Goal: Find specific page/section: Find specific page/section

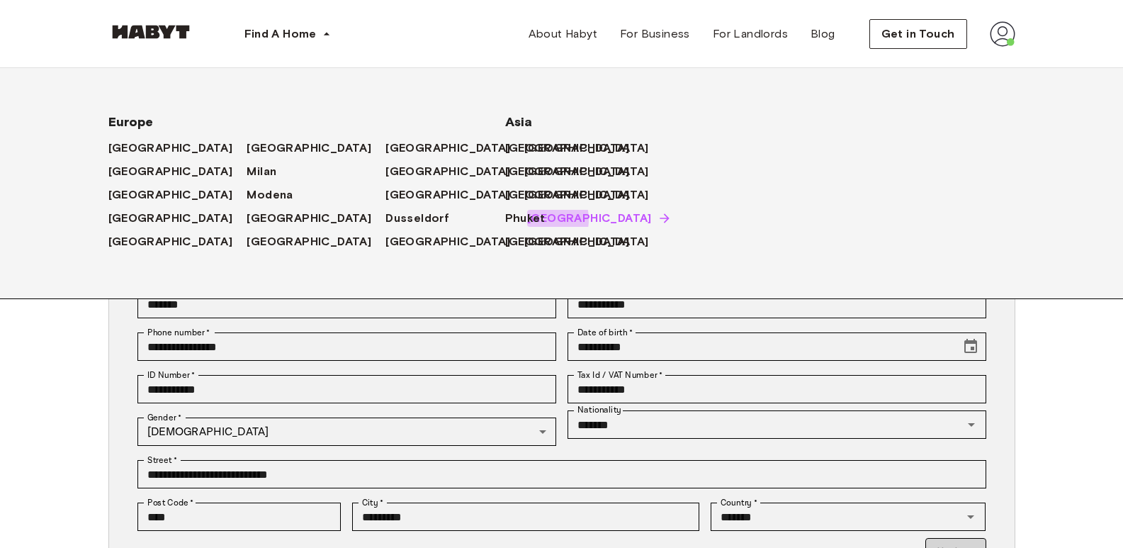
click at [527, 219] on span "[GEOGRAPHIC_DATA]" at bounding box center [589, 218] width 125 height 17
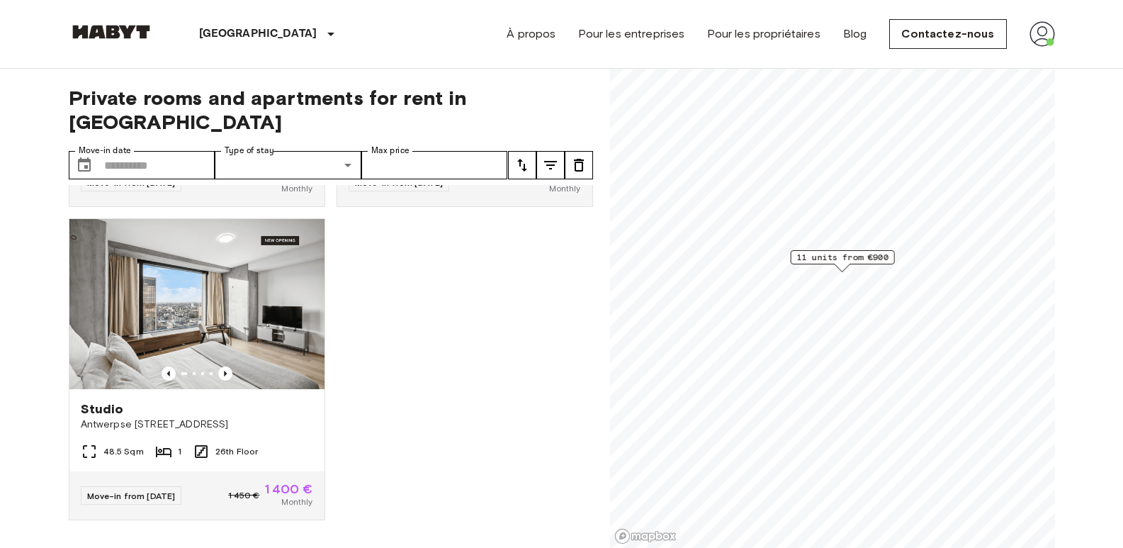
scroll to position [1573, 0]
